Goal: Navigation & Orientation: Find specific page/section

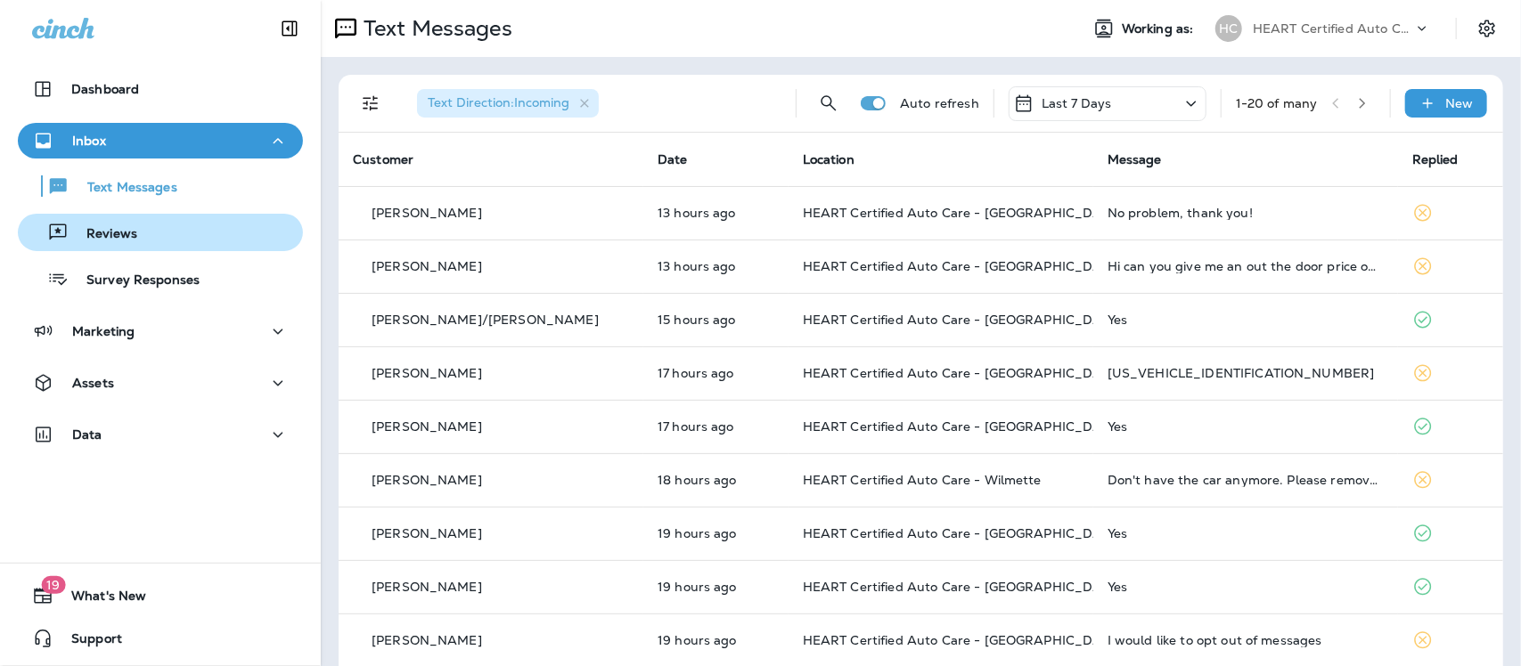
click at [139, 233] on div "Reviews" at bounding box center [160, 232] width 271 height 27
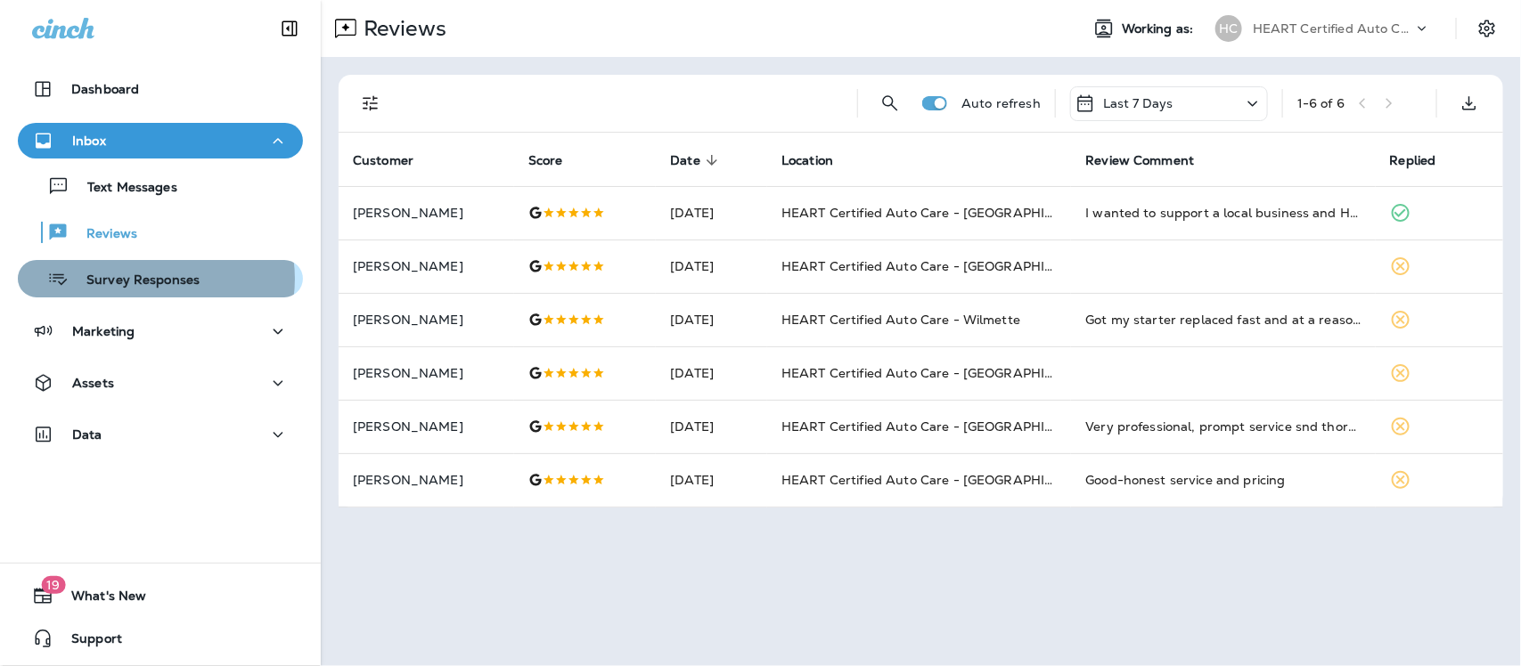
click at [154, 279] on p "Survey Responses" at bounding box center [134, 281] width 131 height 17
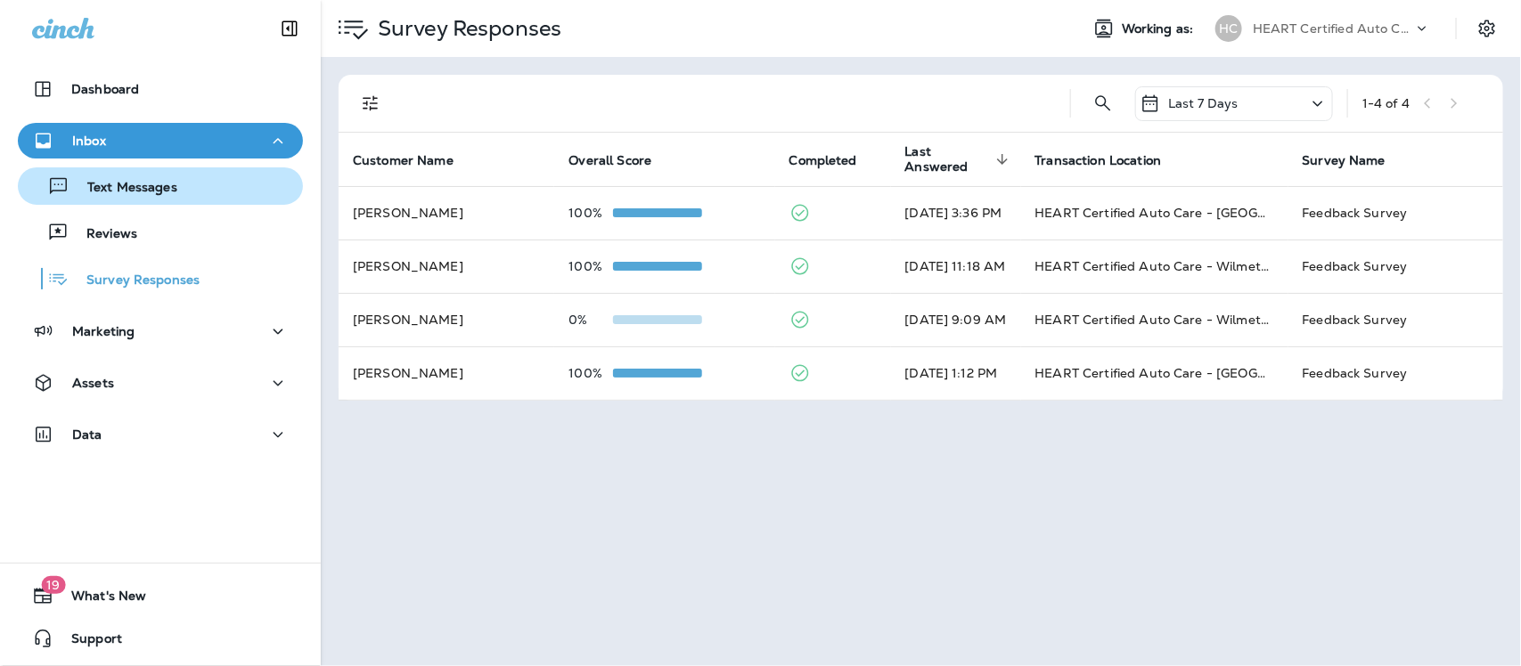
click at [110, 180] on p "Text Messages" at bounding box center [123, 188] width 108 height 17
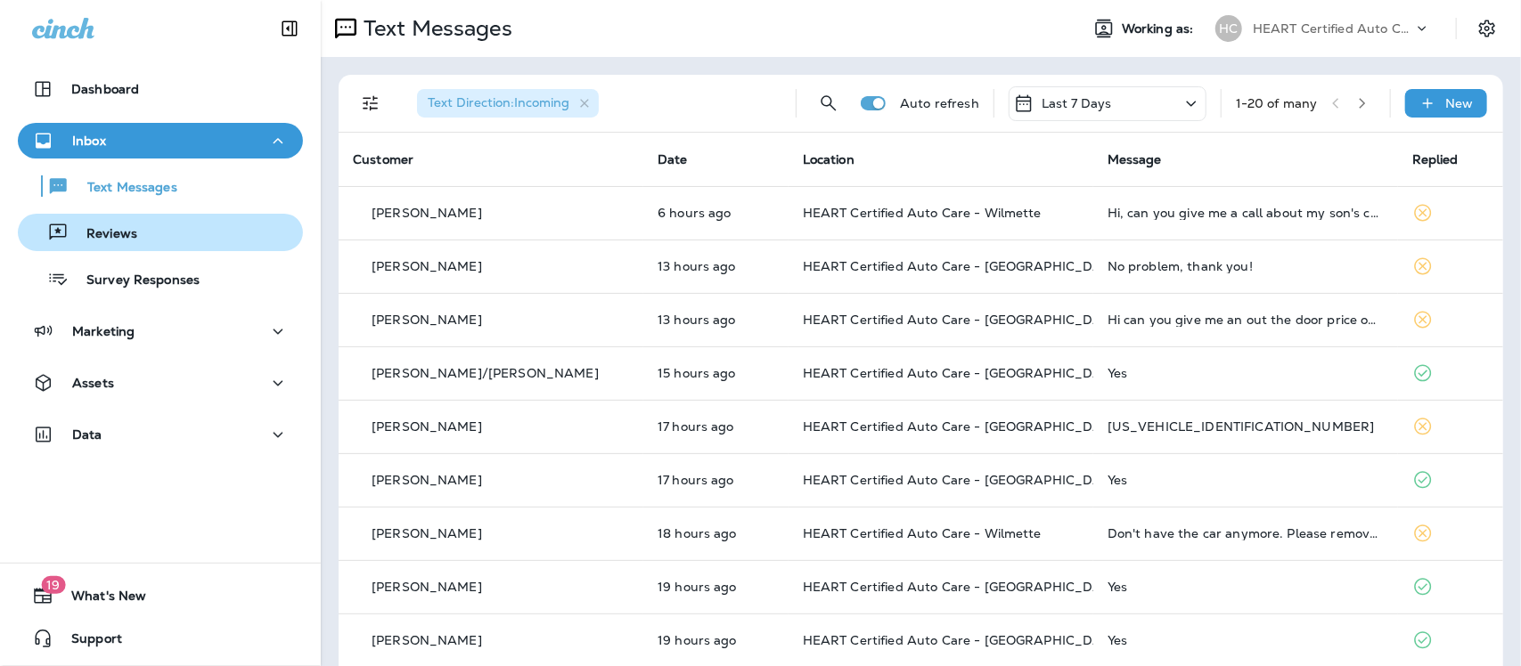
click at [111, 228] on p "Reviews" at bounding box center [103, 234] width 69 height 17
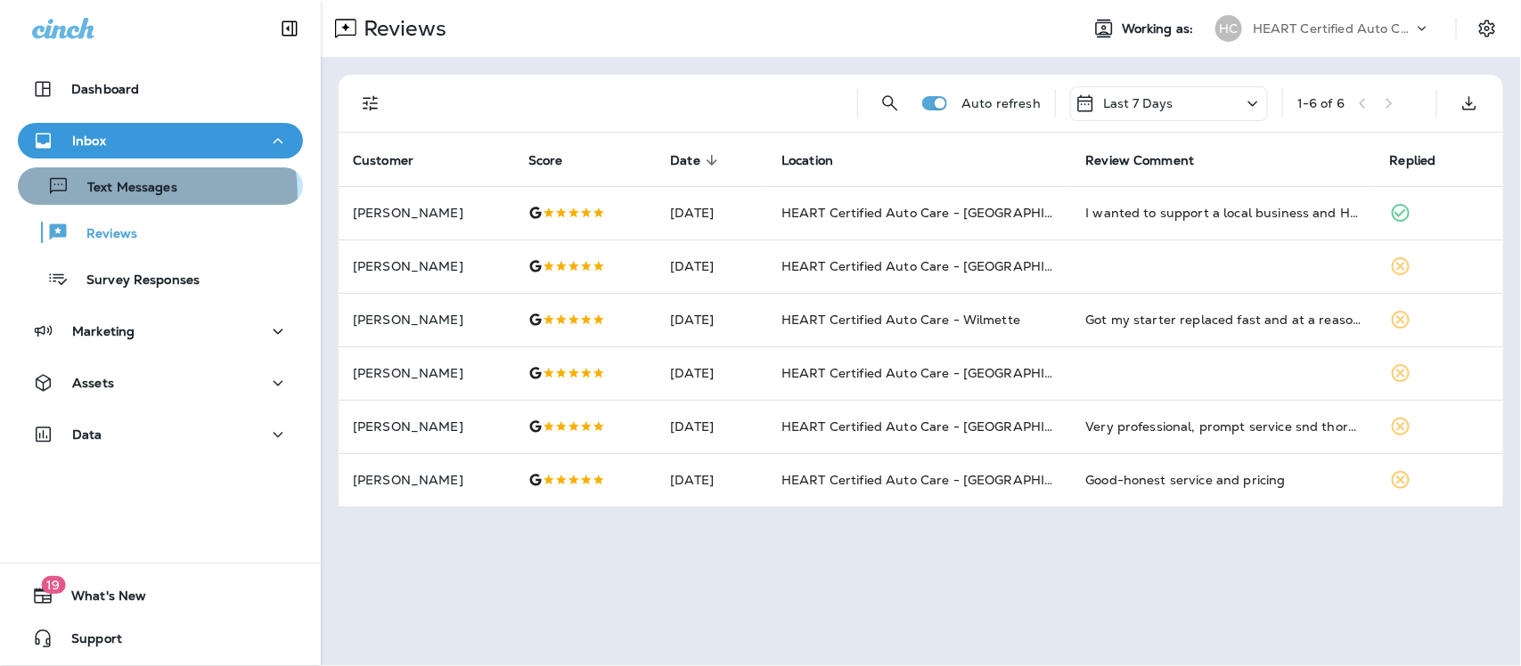
click at [156, 192] on p "Text Messages" at bounding box center [123, 188] width 108 height 17
